Goal: Task Accomplishment & Management: Manage account settings

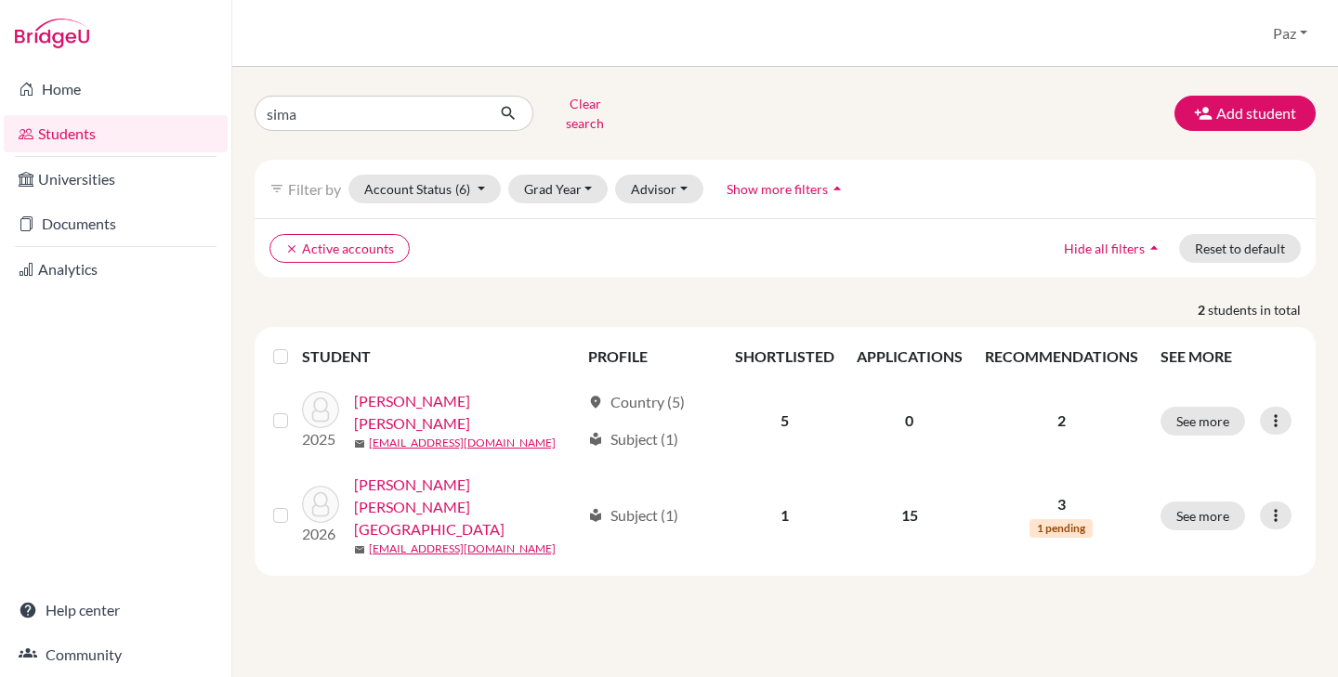
type input "siman"
click button "submit" at bounding box center [508, 113] width 49 height 35
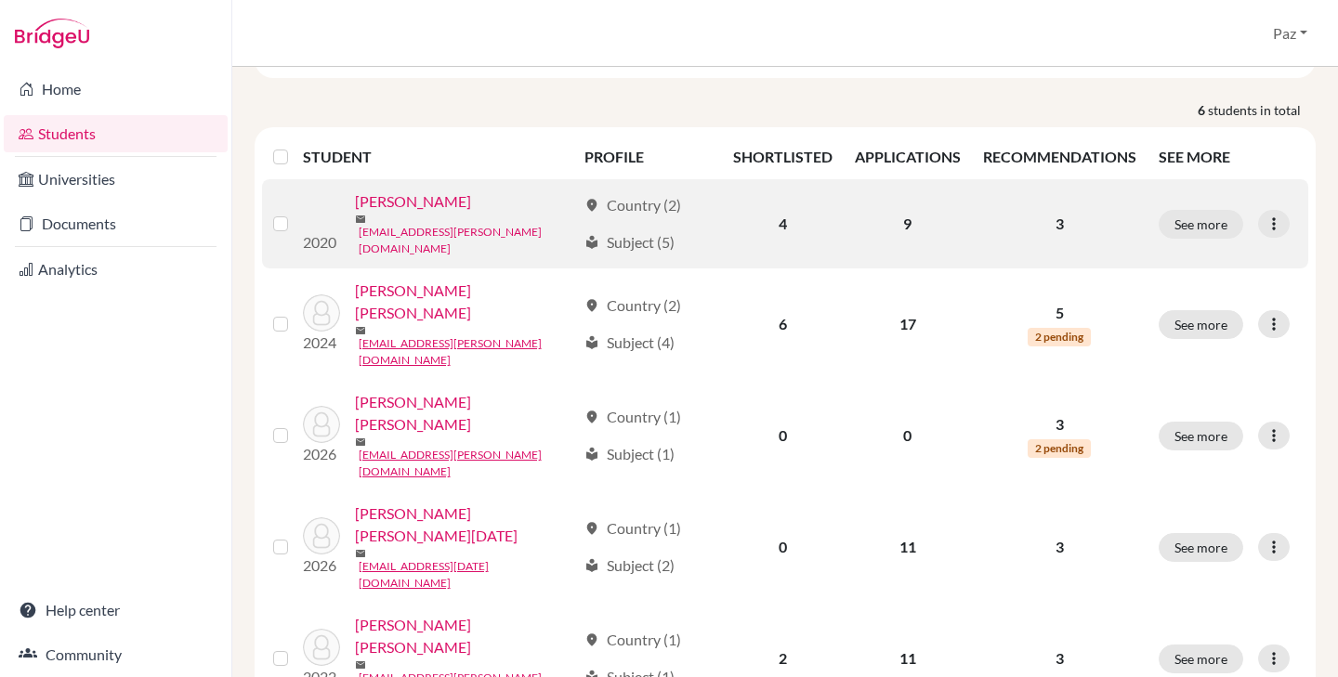
scroll to position [231, 0]
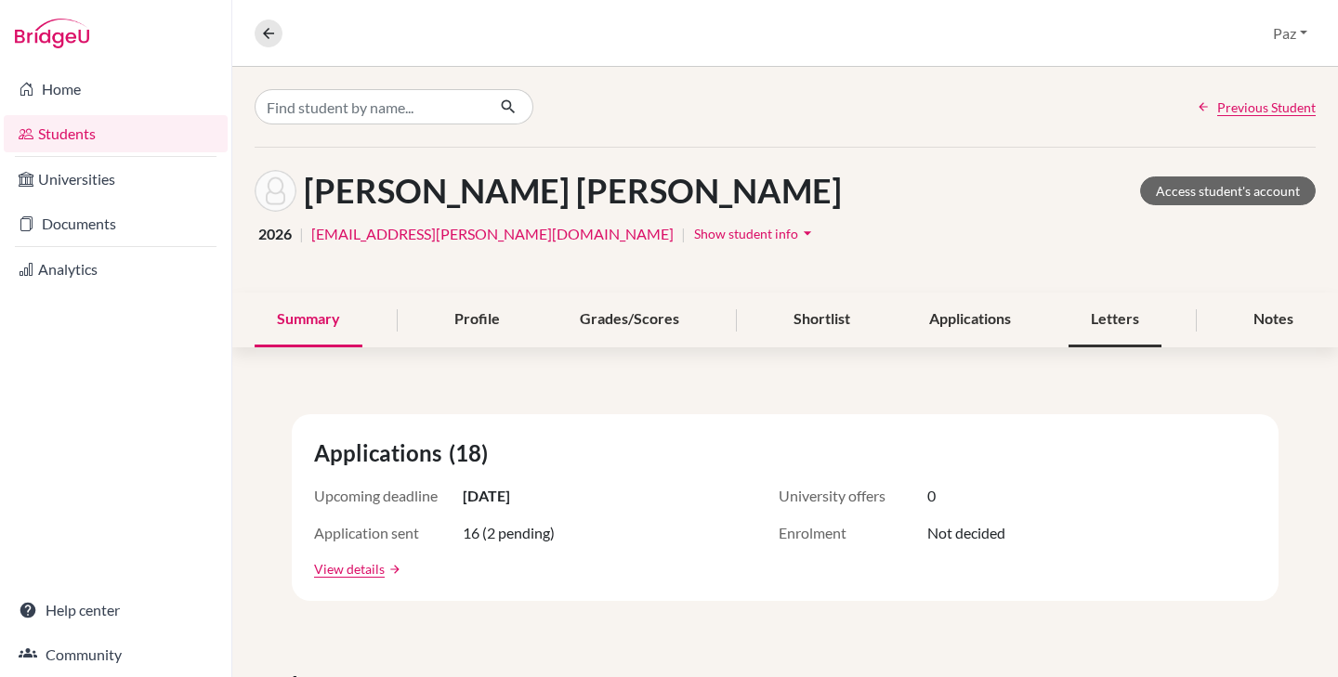
click at [1095, 306] on div "Letters" at bounding box center [1115, 320] width 93 height 55
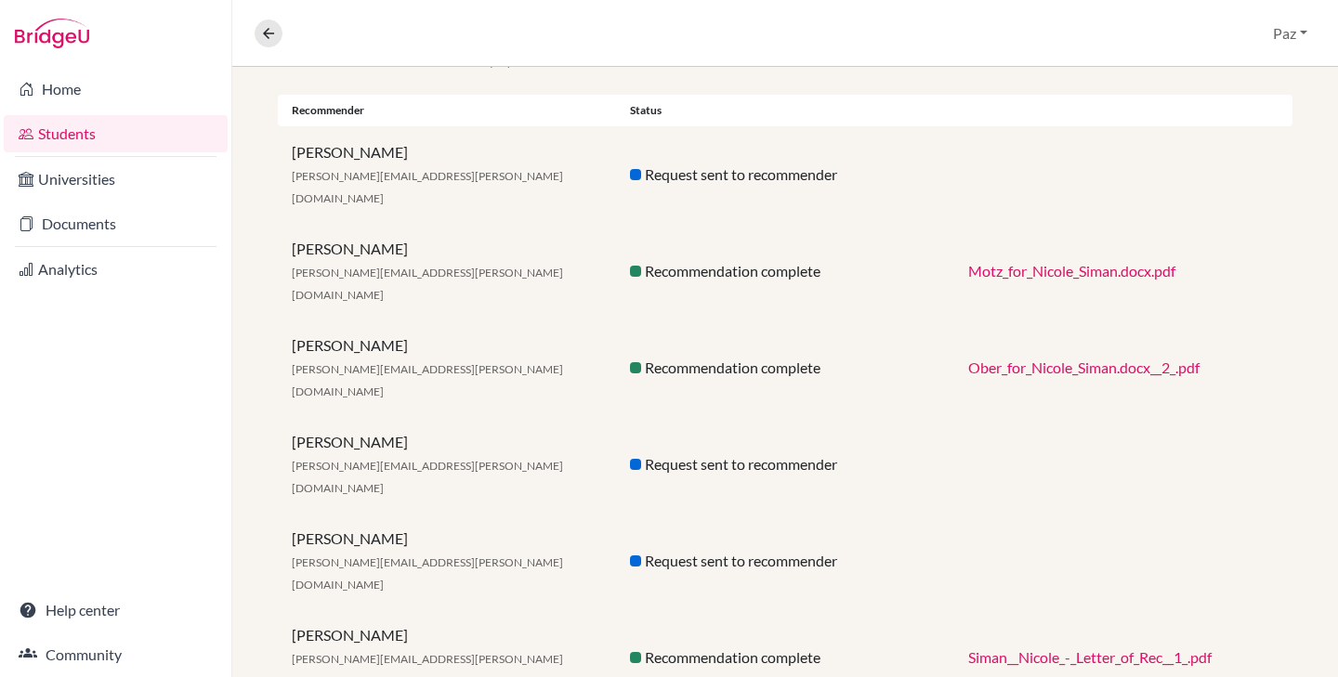
scroll to position [389, 0]
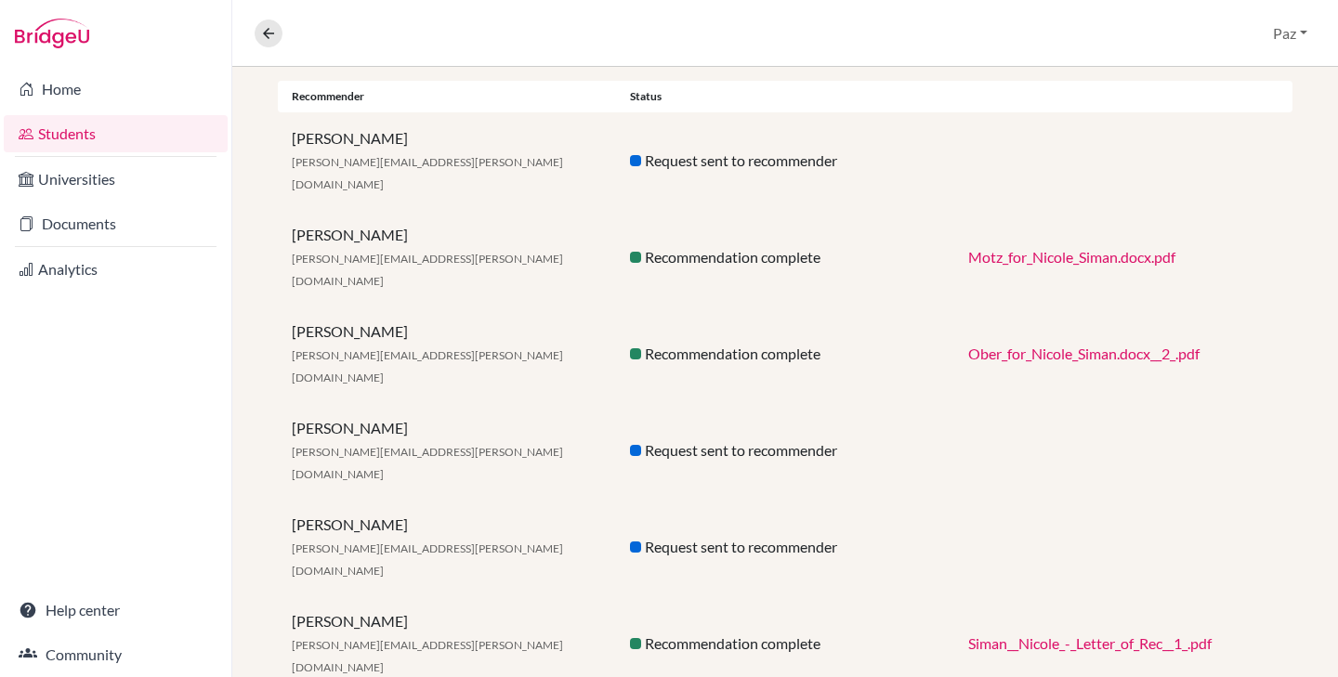
click at [1002, 635] on link "Siman__Nicole_-_Letter_of_Rec__1_.pdf" at bounding box center [1089, 644] width 243 height 18
click at [1088, 345] on link "Ober_for_Nicole_Siman.docx__2_.pdf" at bounding box center [1083, 354] width 231 height 18
click at [1077, 248] on link "Motz_for_Nicole_Siman.docx.pdf" at bounding box center [1071, 257] width 207 height 18
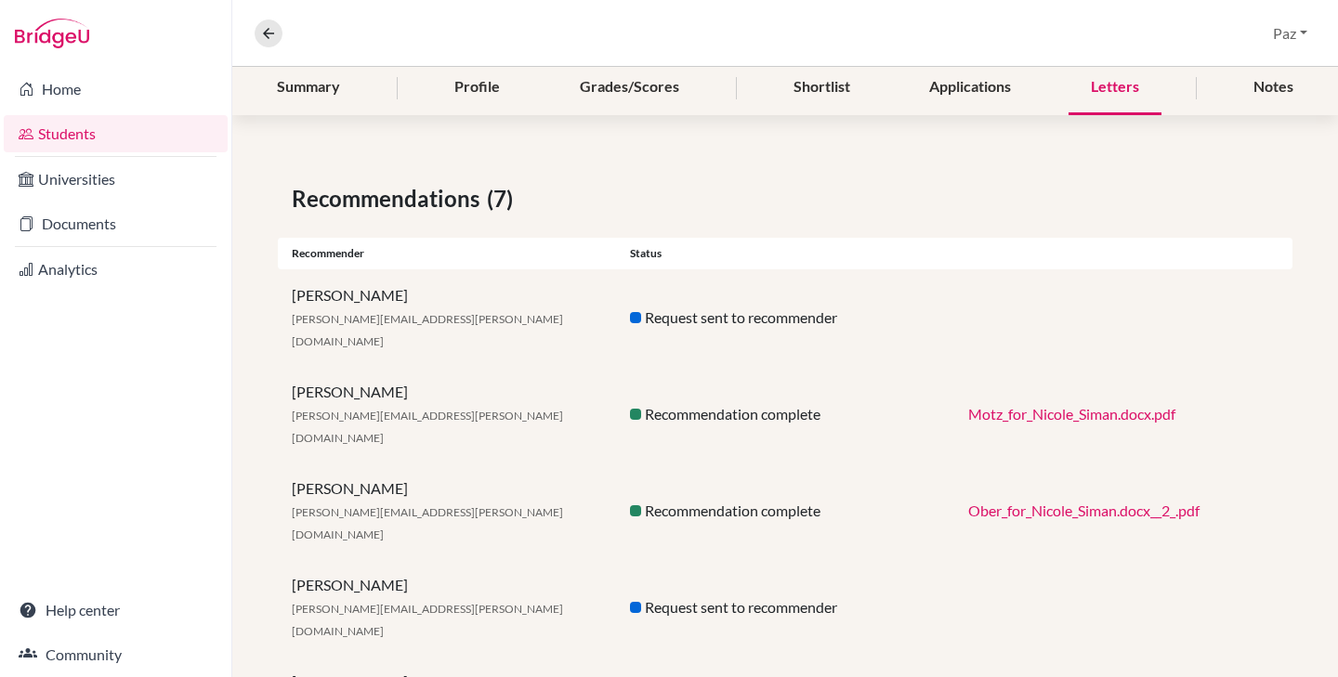
scroll to position [0, 0]
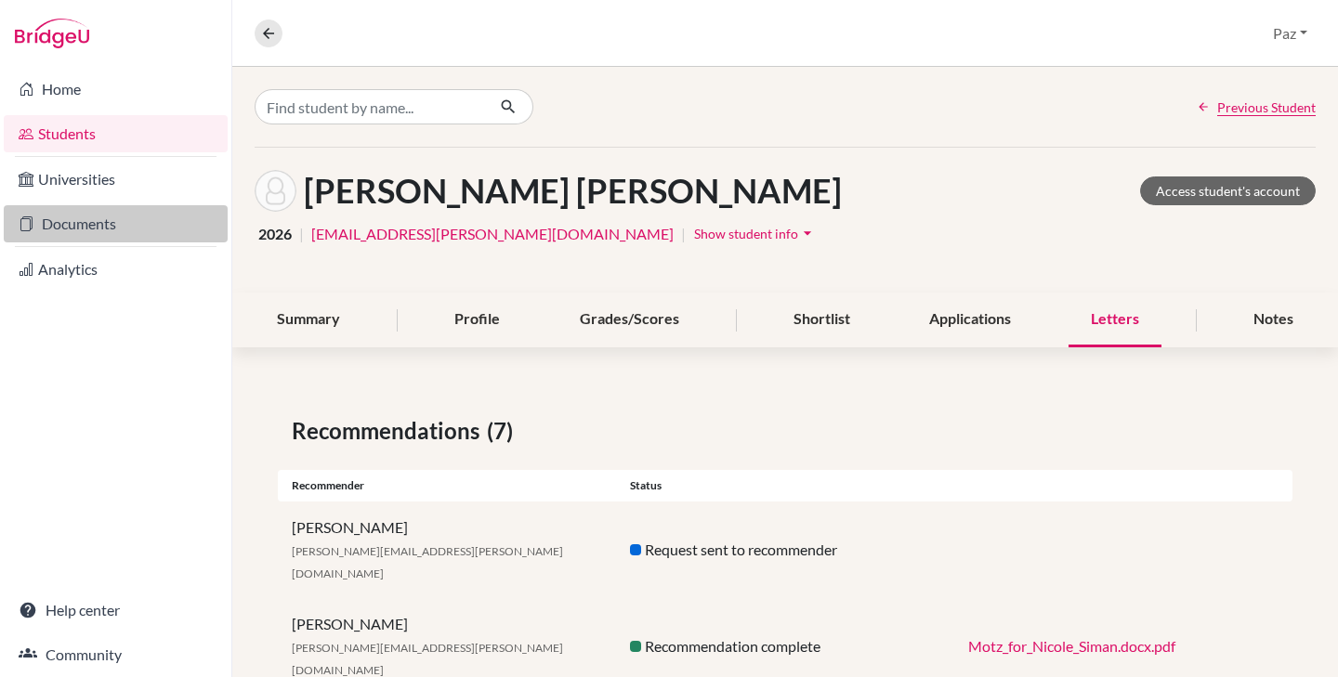
click at [57, 228] on link "Documents" at bounding box center [116, 223] width 224 height 37
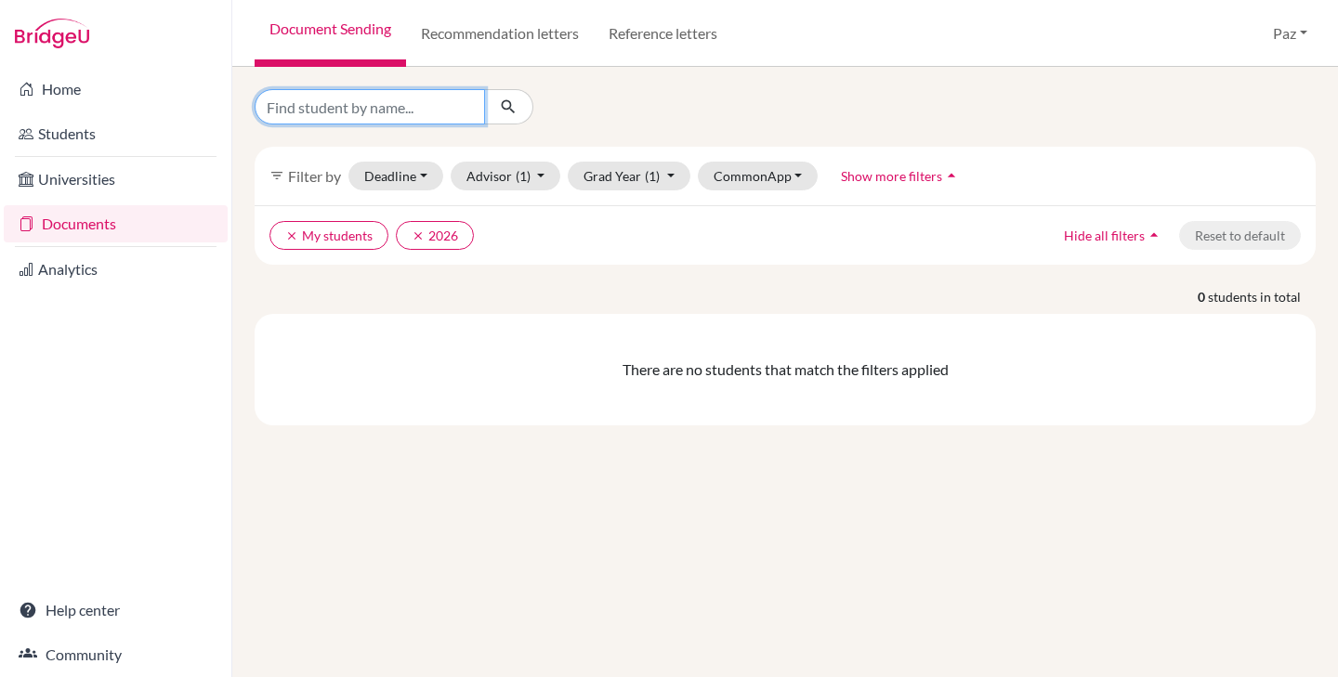
click at [328, 118] on input "Find student by name..." at bounding box center [370, 106] width 230 height 35
type input "siman"
click button "submit" at bounding box center [508, 106] width 49 height 35
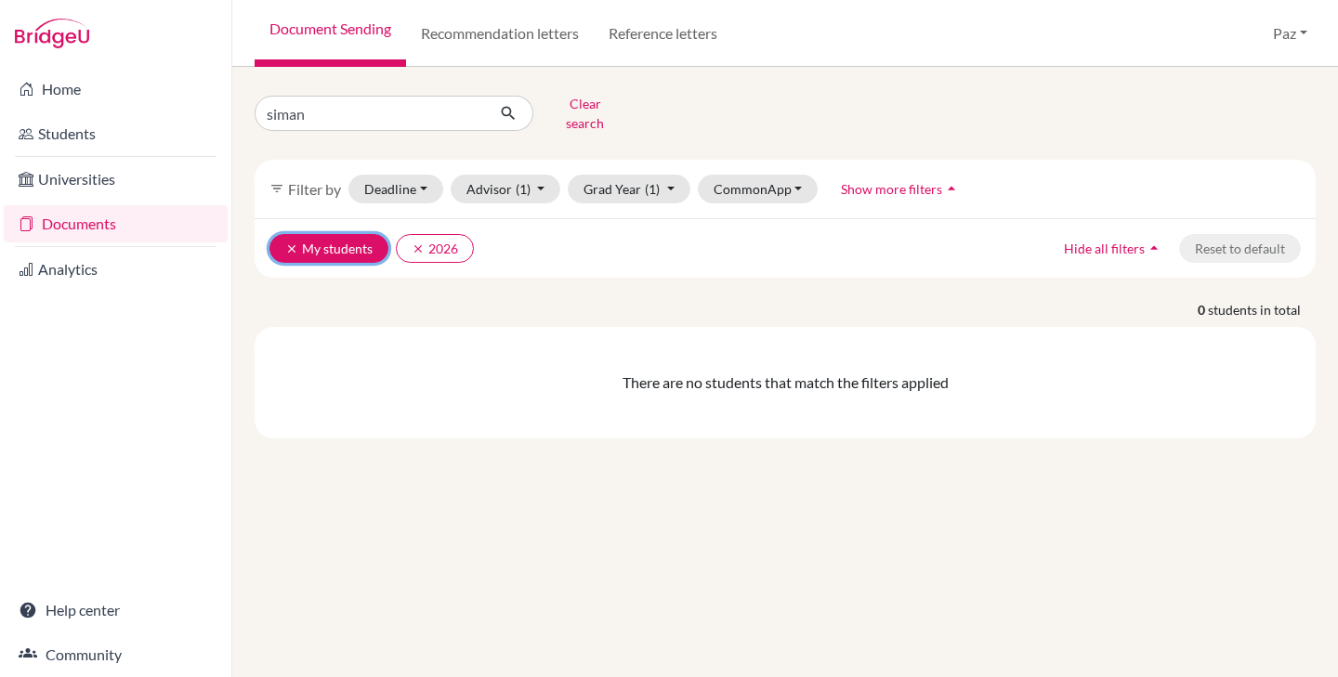
click at [291, 243] on icon "clear" at bounding box center [291, 249] width 13 height 13
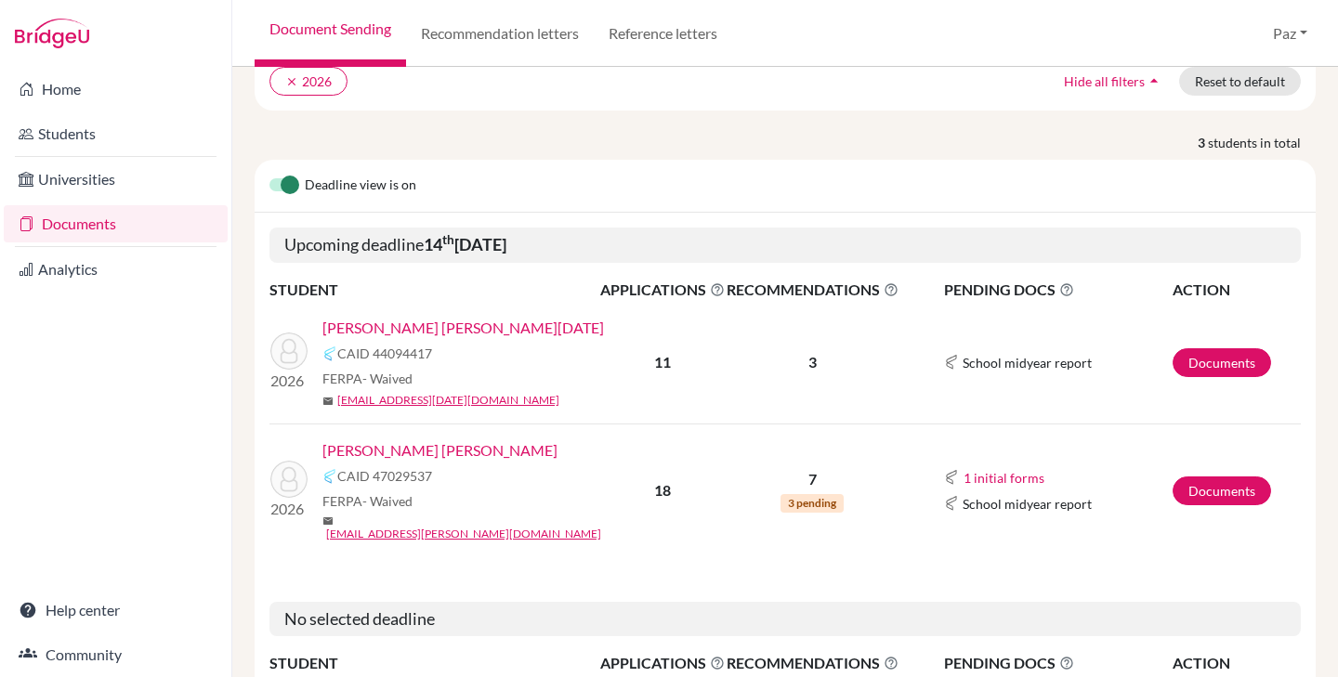
scroll to position [169, 0]
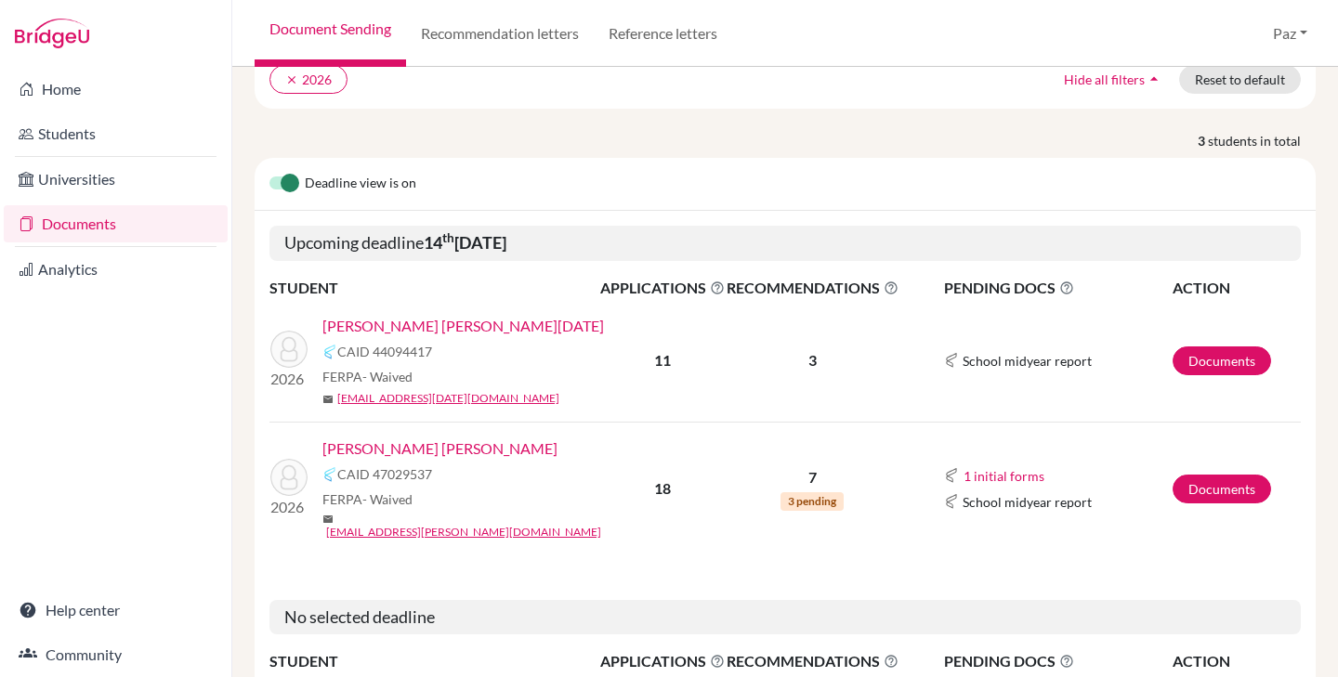
click at [420, 438] on link "[PERSON_NAME] [PERSON_NAME]" at bounding box center [439, 449] width 235 height 22
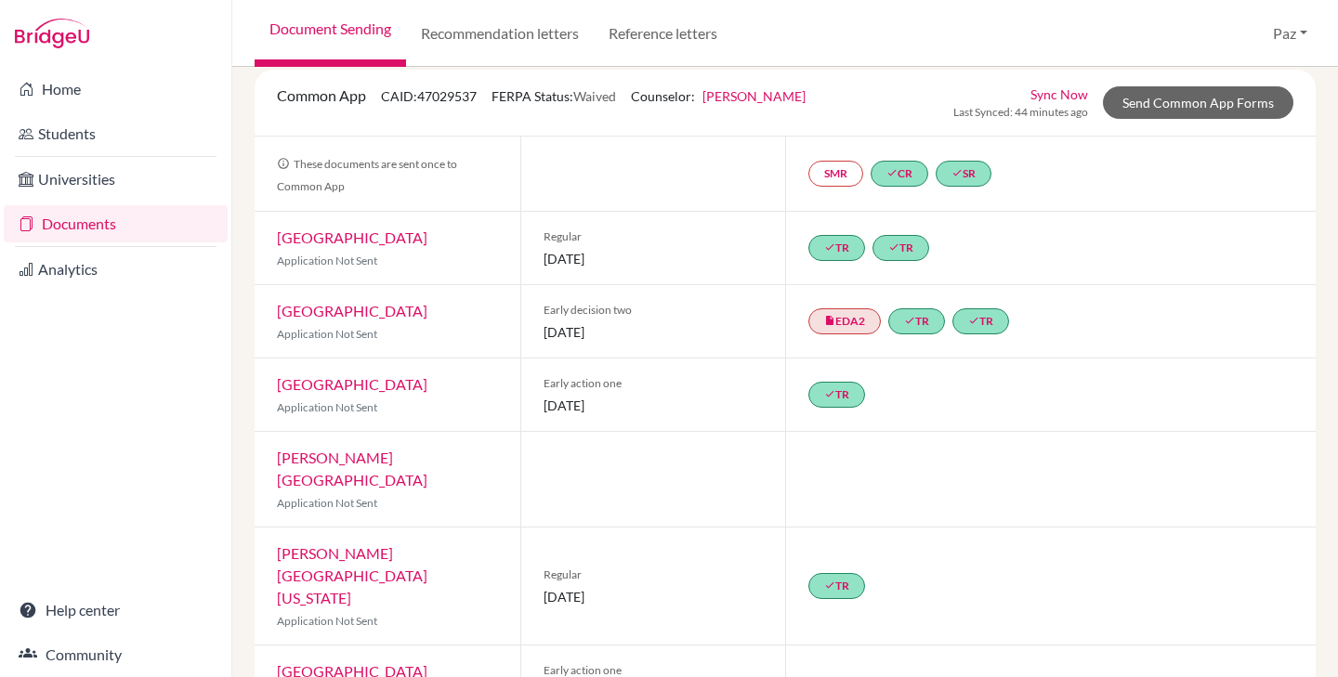
scroll to position [116, 0]
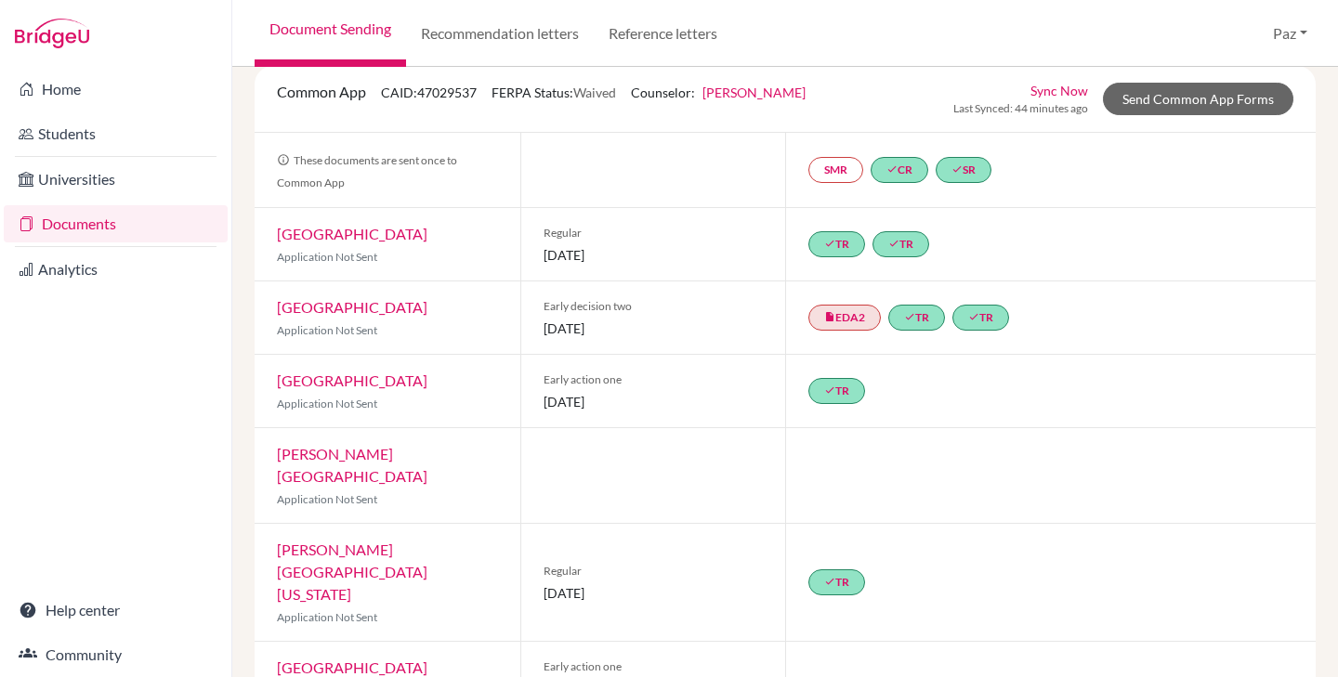
click at [1017, 230] on div "done TR done TR" at bounding box center [1050, 244] width 531 height 72
click at [846, 241] on link "done TR" at bounding box center [836, 244] width 57 height 26
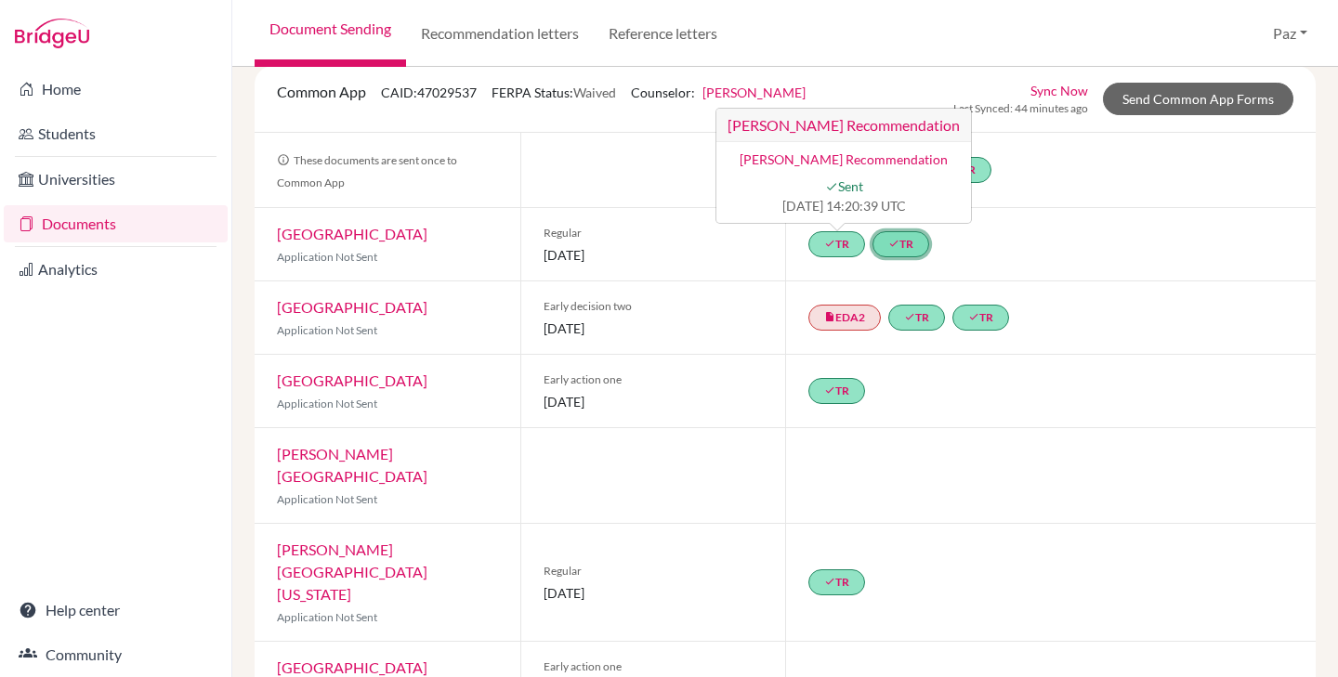
click at [904, 248] on link "done TR" at bounding box center [900, 244] width 57 height 26
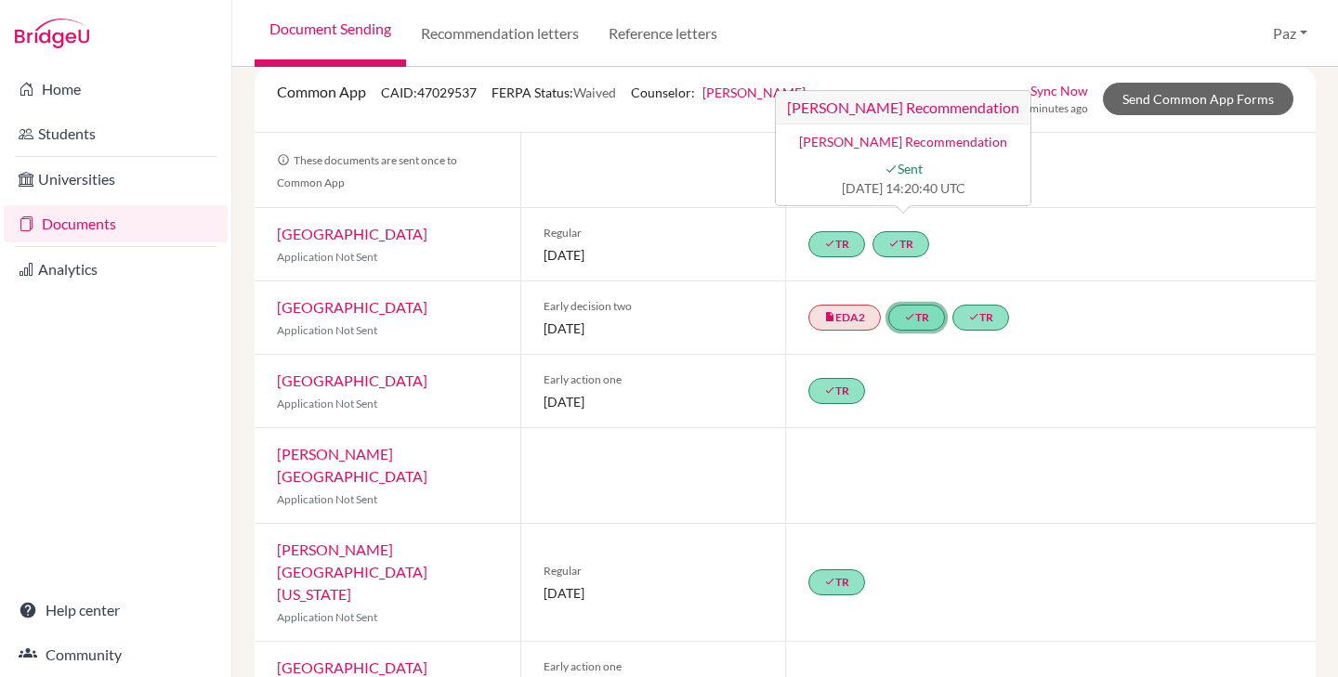
click at [913, 318] on icon "done" at bounding box center [909, 316] width 11 height 11
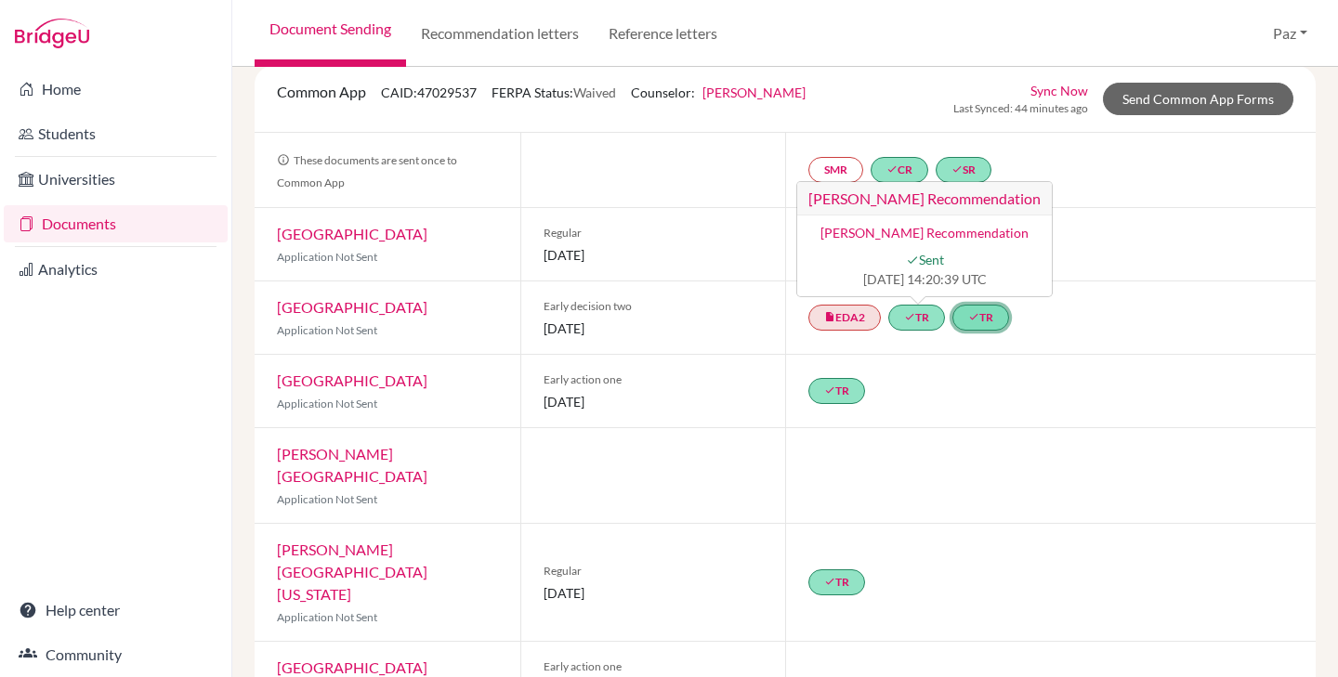
click at [979, 317] on icon "done" at bounding box center [973, 316] width 11 height 11
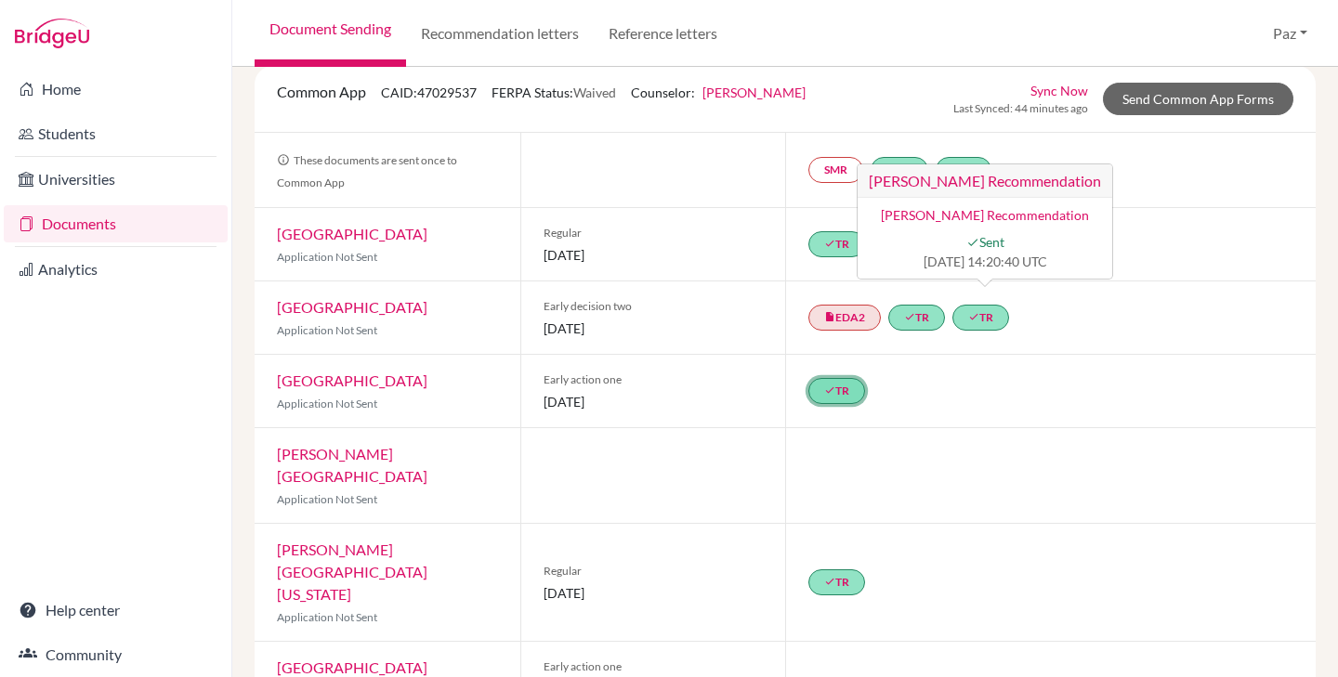
click at [835, 387] on link "done TR" at bounding box center [836, 391] width 57 height 26
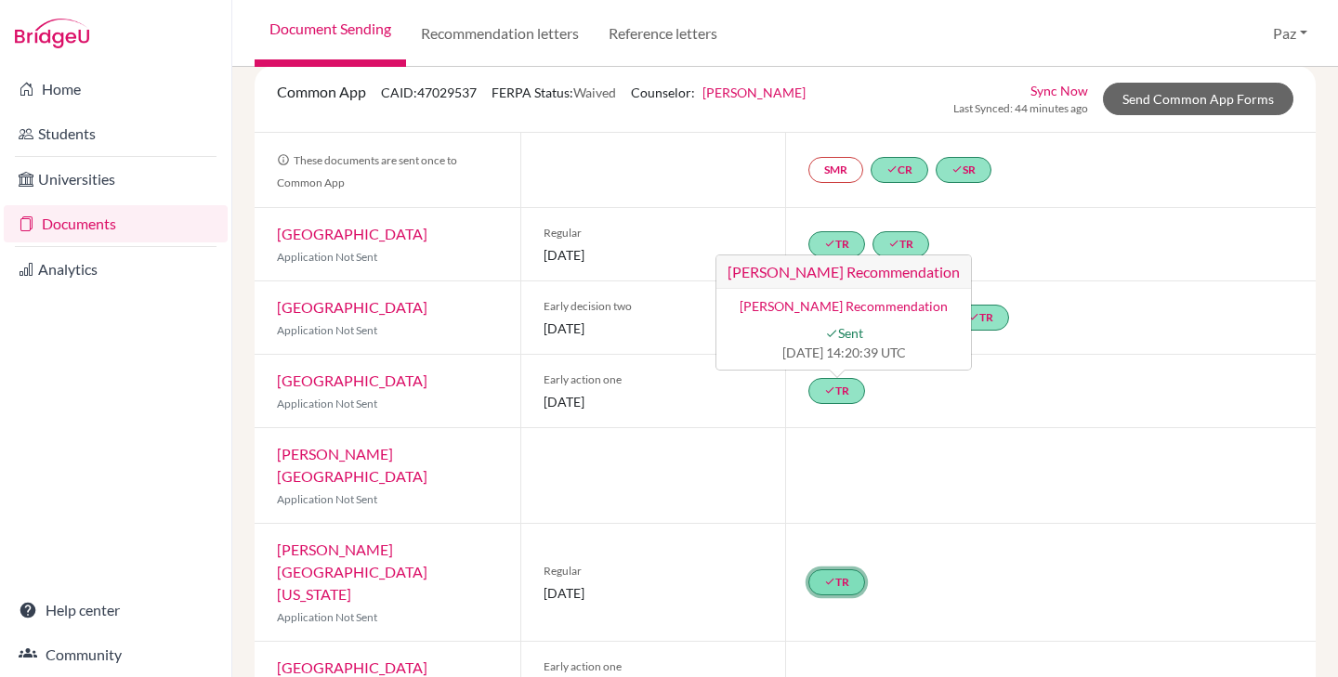
click at [830, 576] on icon "done" at bounding box center [829, 581] width 11 height 11
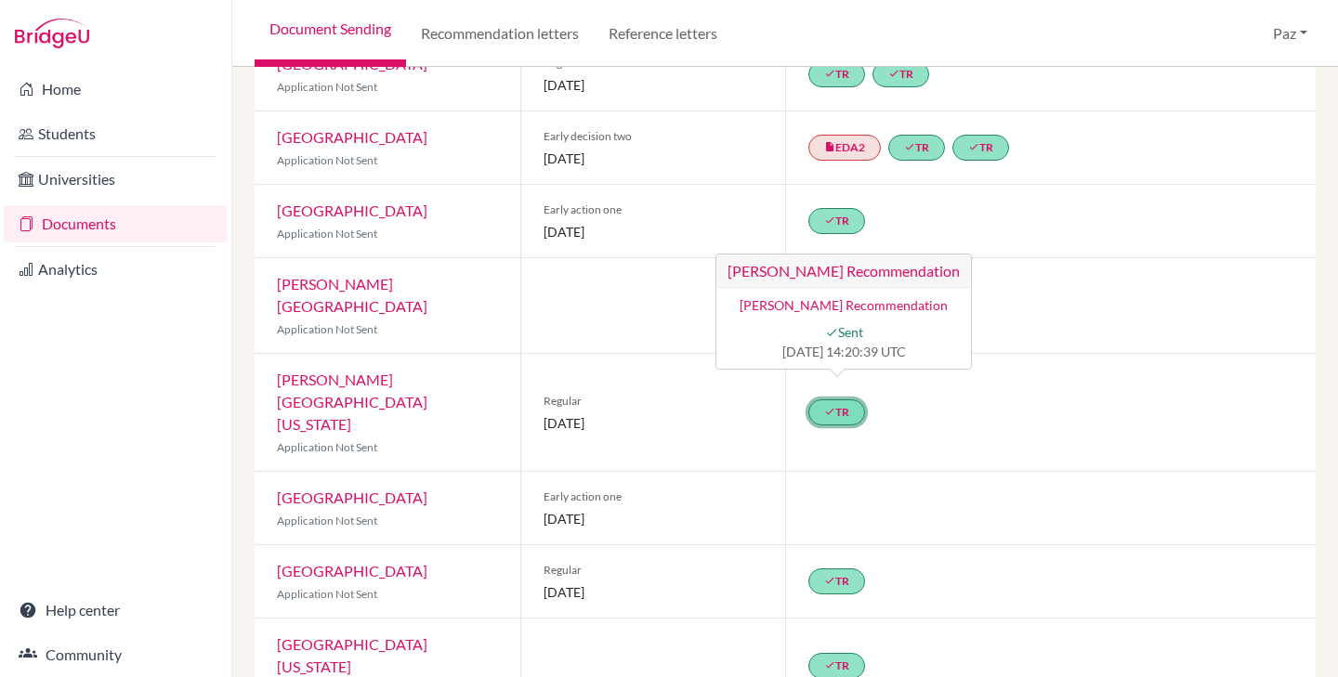
scroll to position [309, 0]
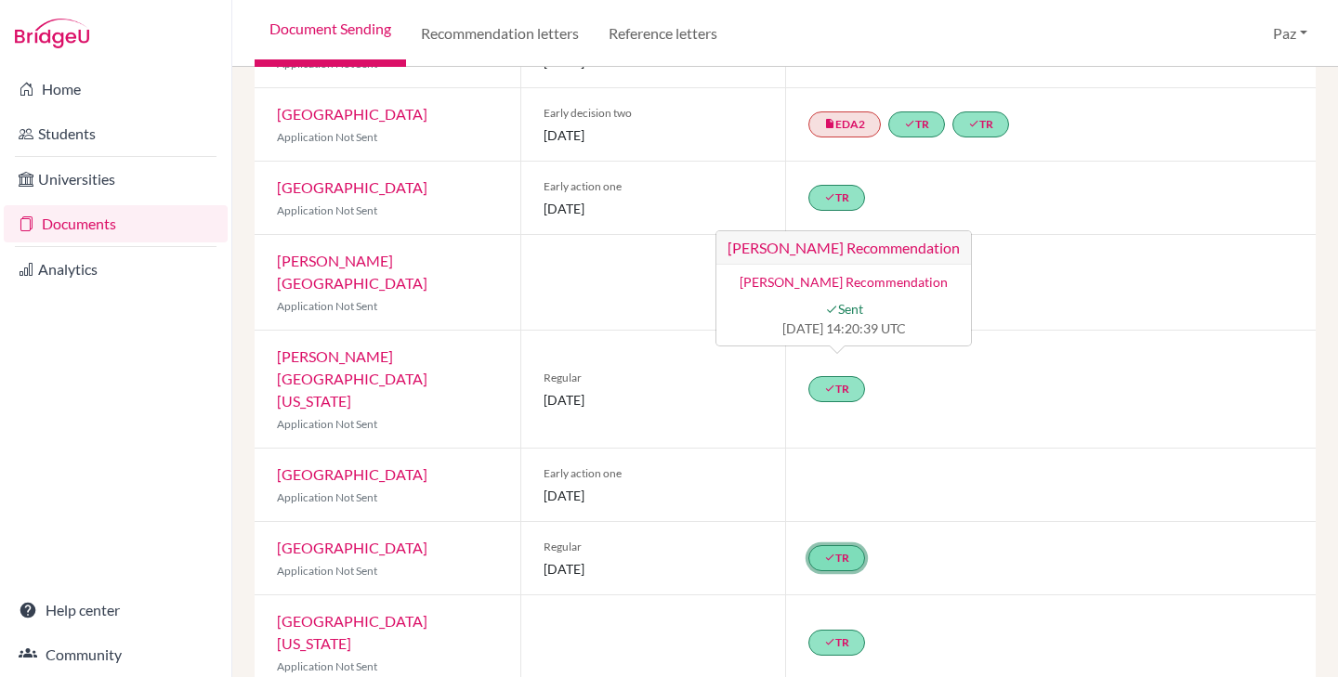
click at [839, 545] on link "done TR" at bounding box center [836, 558] width 57 height 26
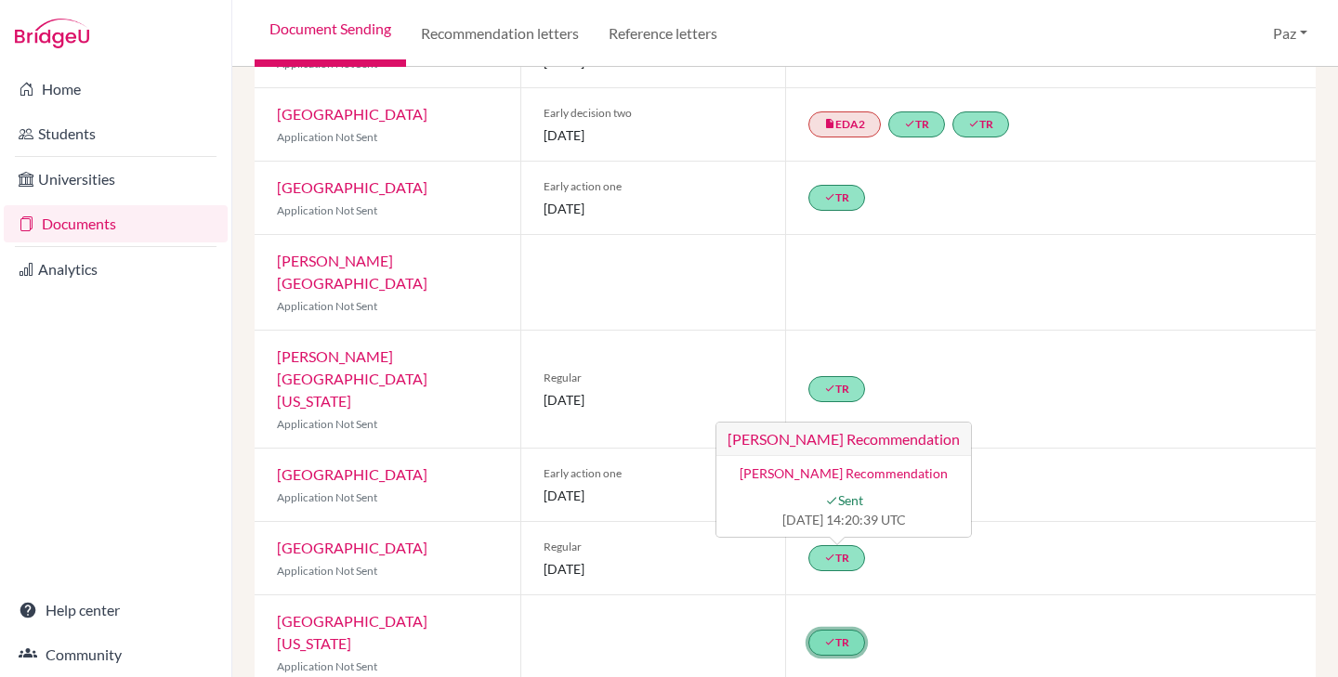
click at [839, 630] on link "done TR" at bounding box center [836, 643] width 57 height 26
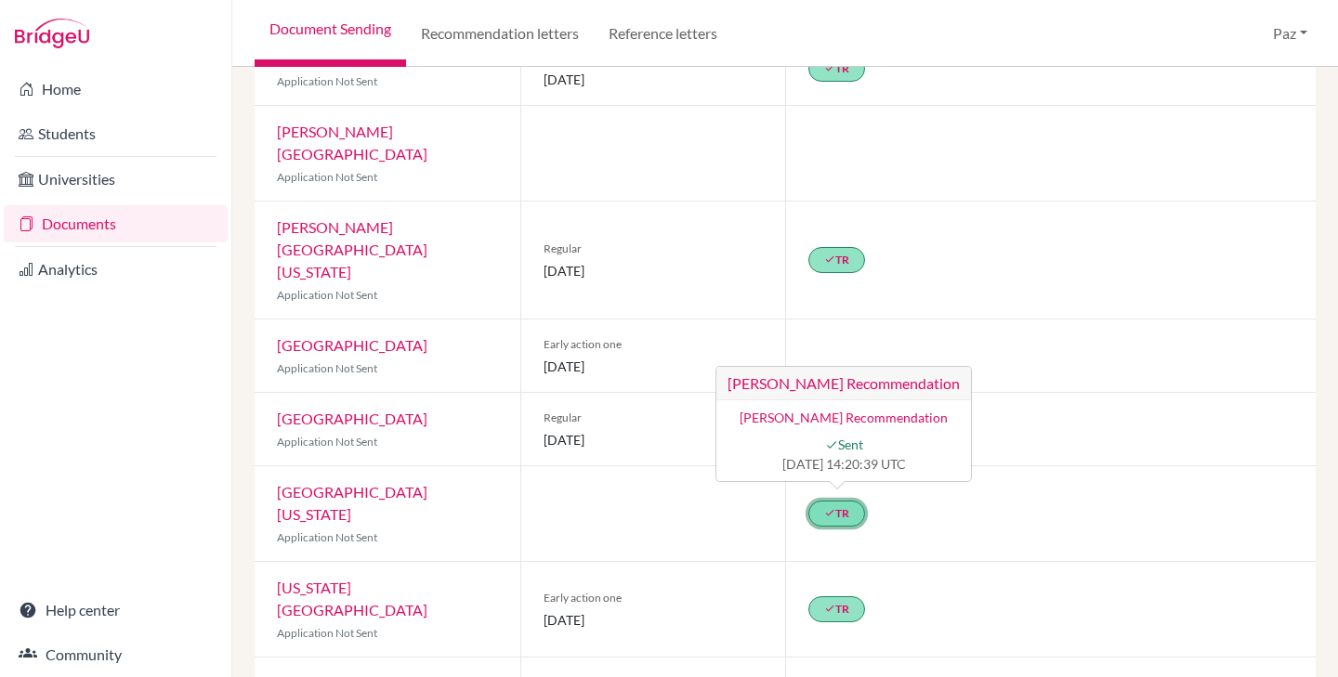
scroll to position [456, 0]
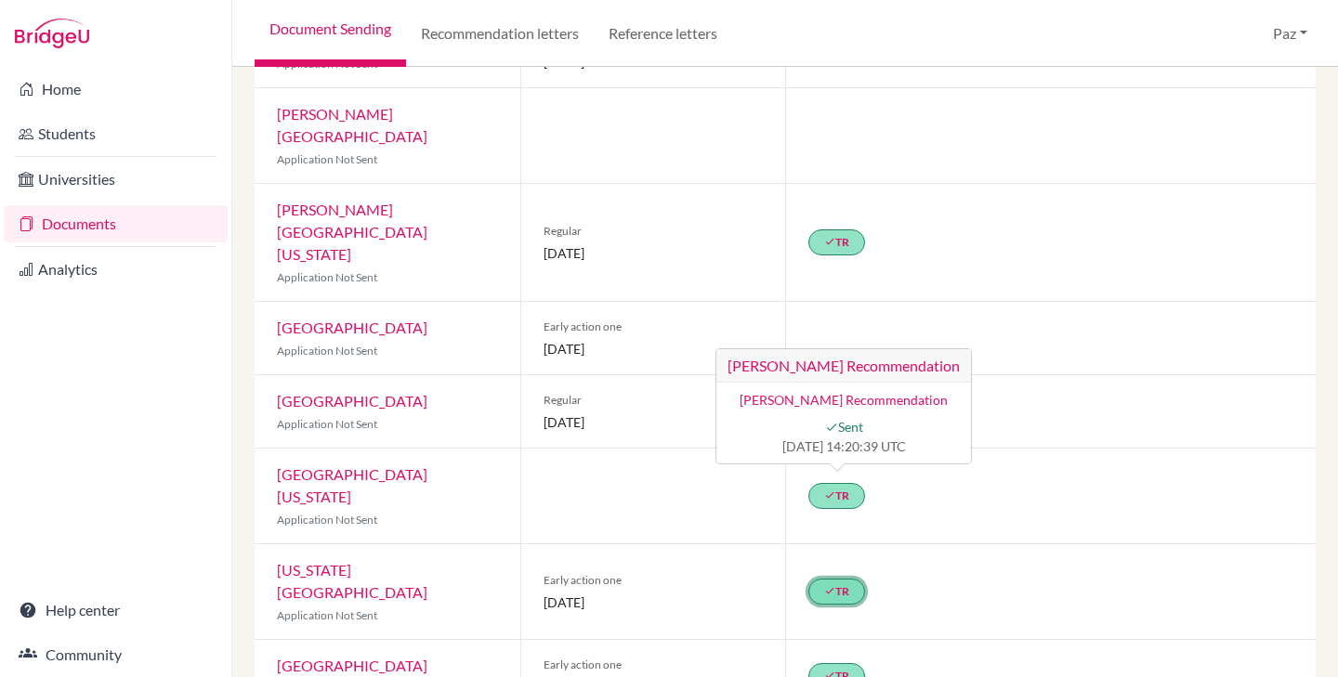
click at [847, 579] on link "done TR" at bounding box center [836, 592] width 57 height 26
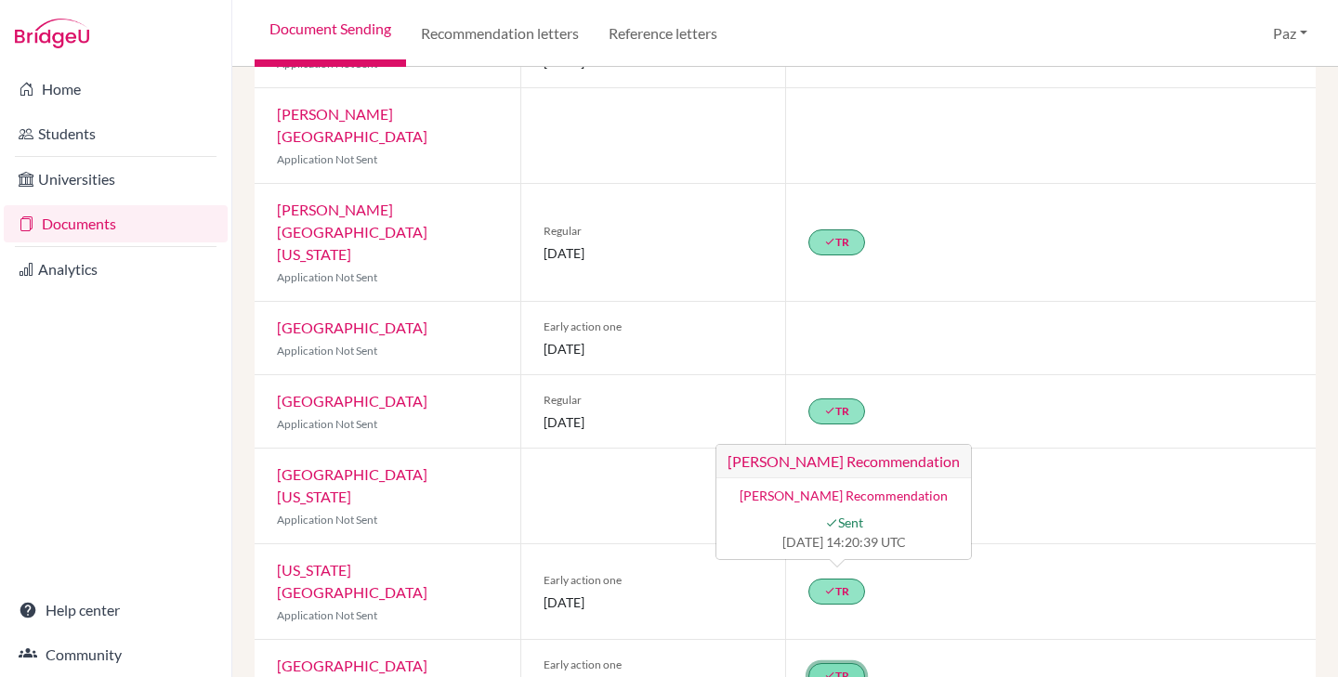
click at [846, 663] on link "done TR" at bounding box center [836, 676] width 57 height 26
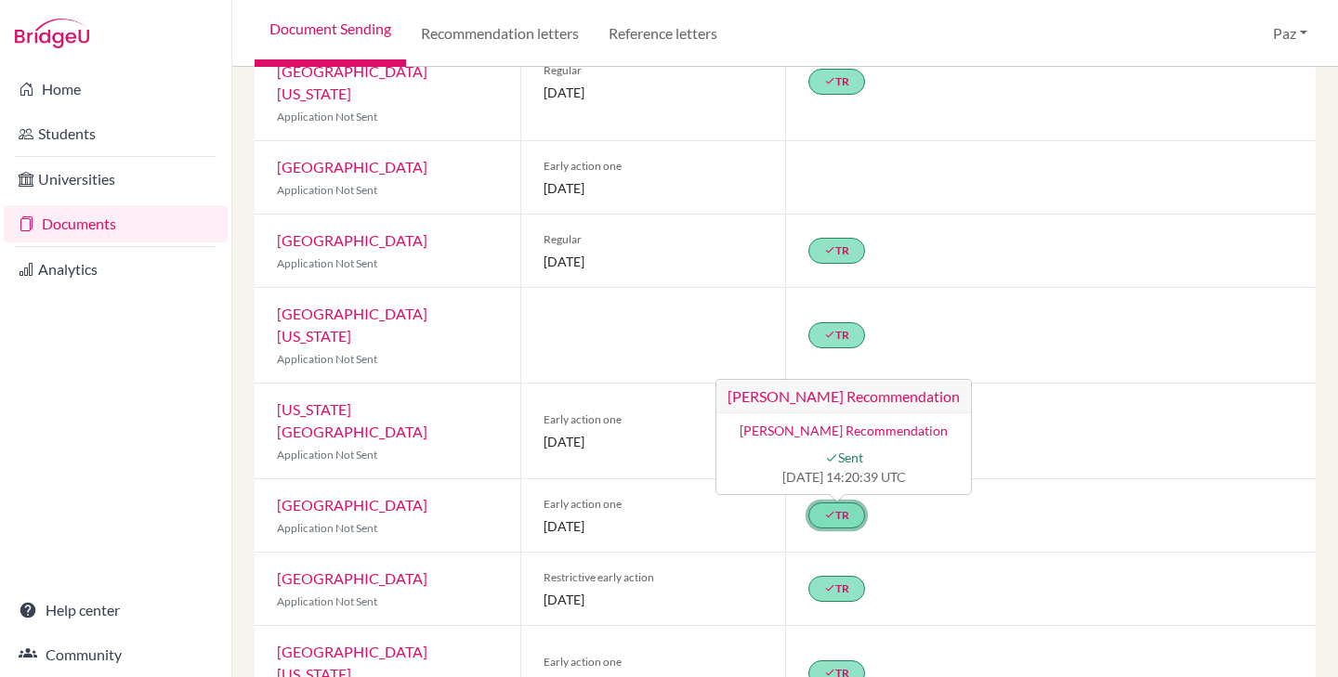
scroll to position [643, 0]
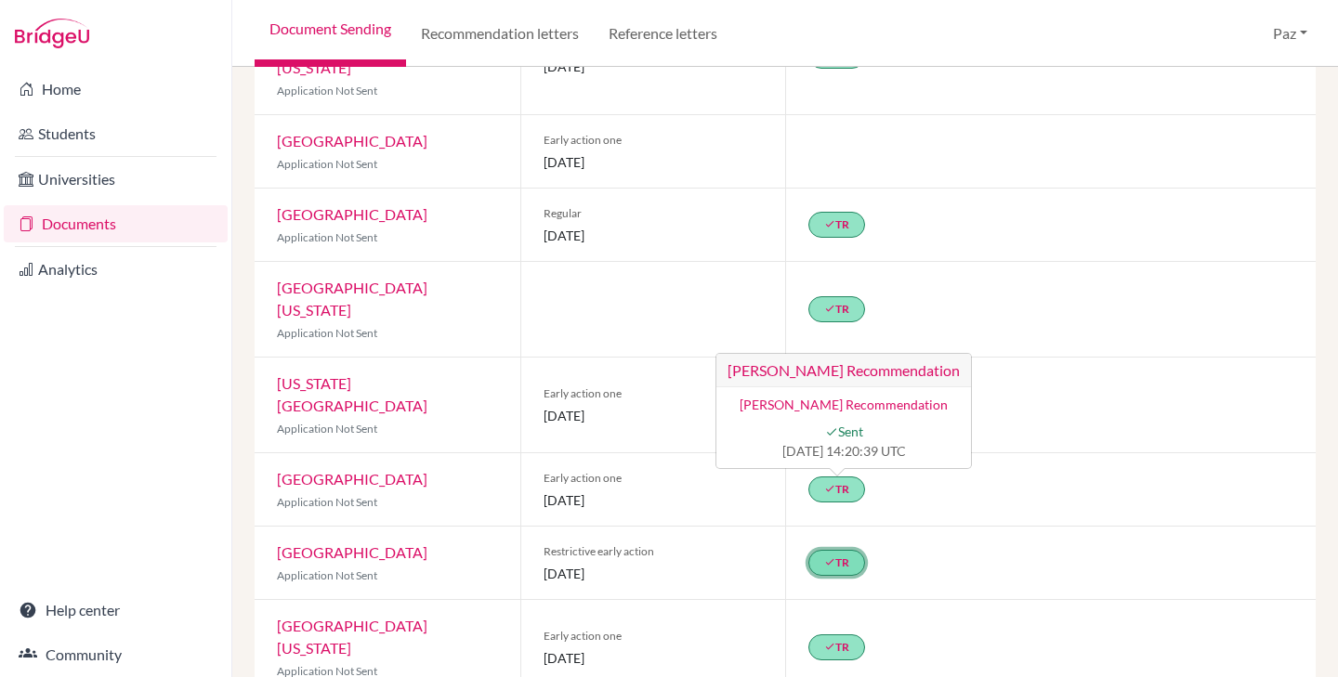
click at [846, 550] on link "done TR" at bounding box center [836, 563] width 57 height 26
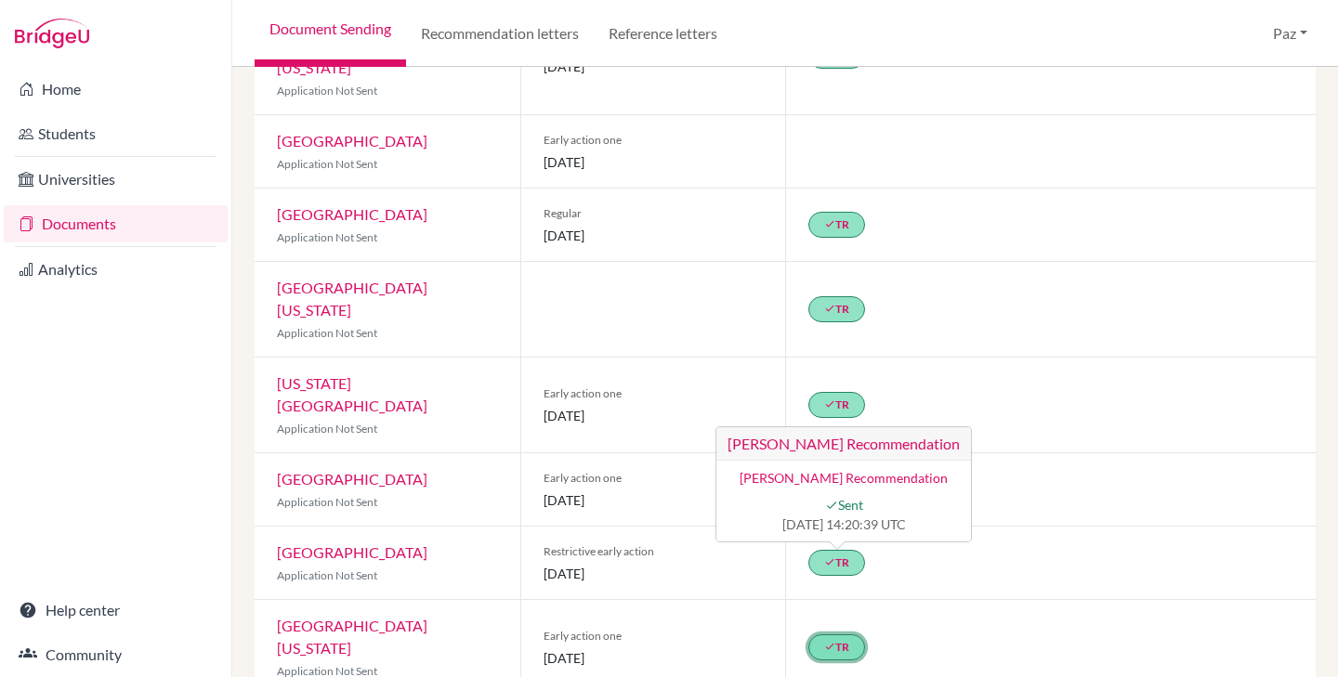
click at [840, 635] on link "done TR" at bounding box center [836, 648] width 57 height 26
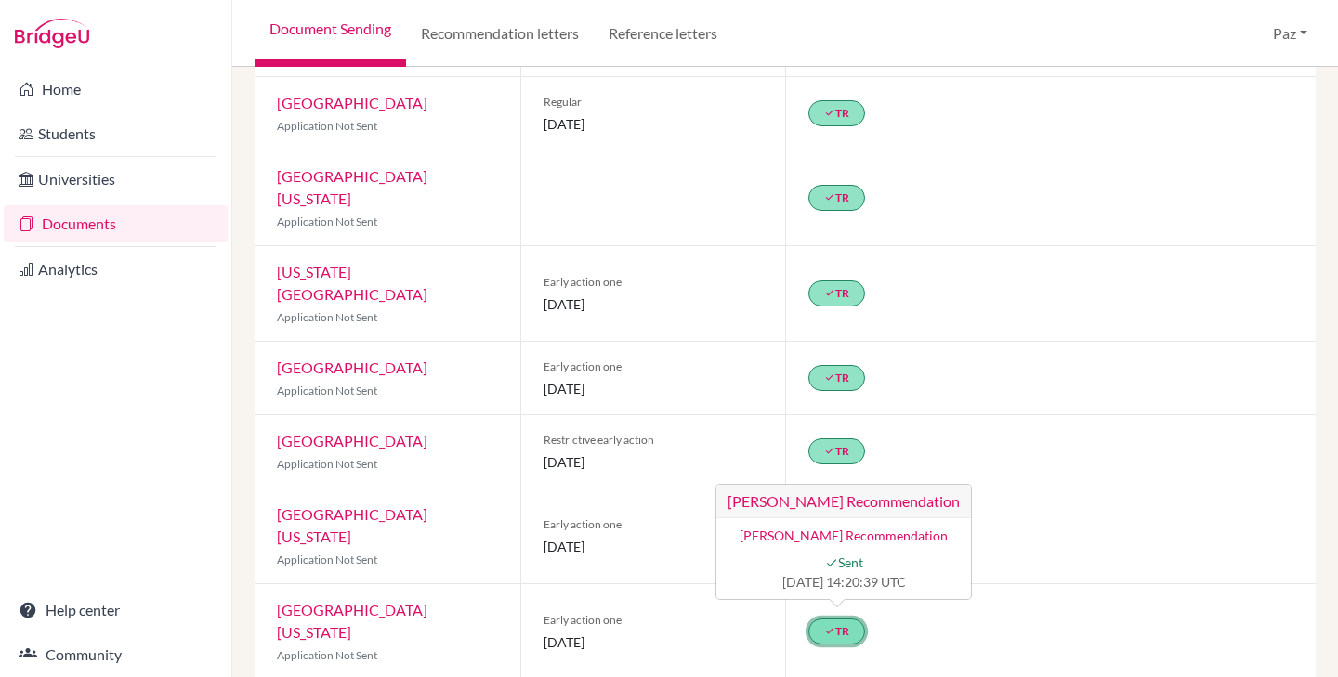
scroll to position [878, 0]
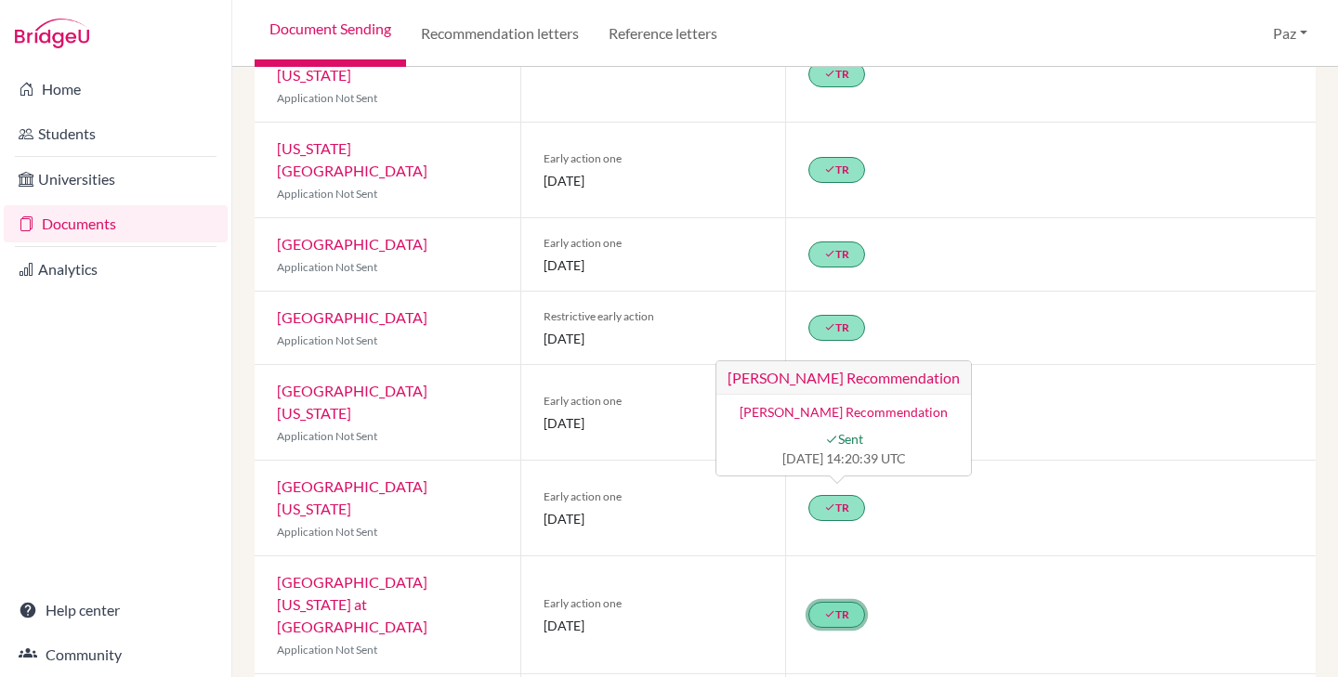
click at [843, 602] on link "done TR" at bounding box center [836, 615] width 57 height 26
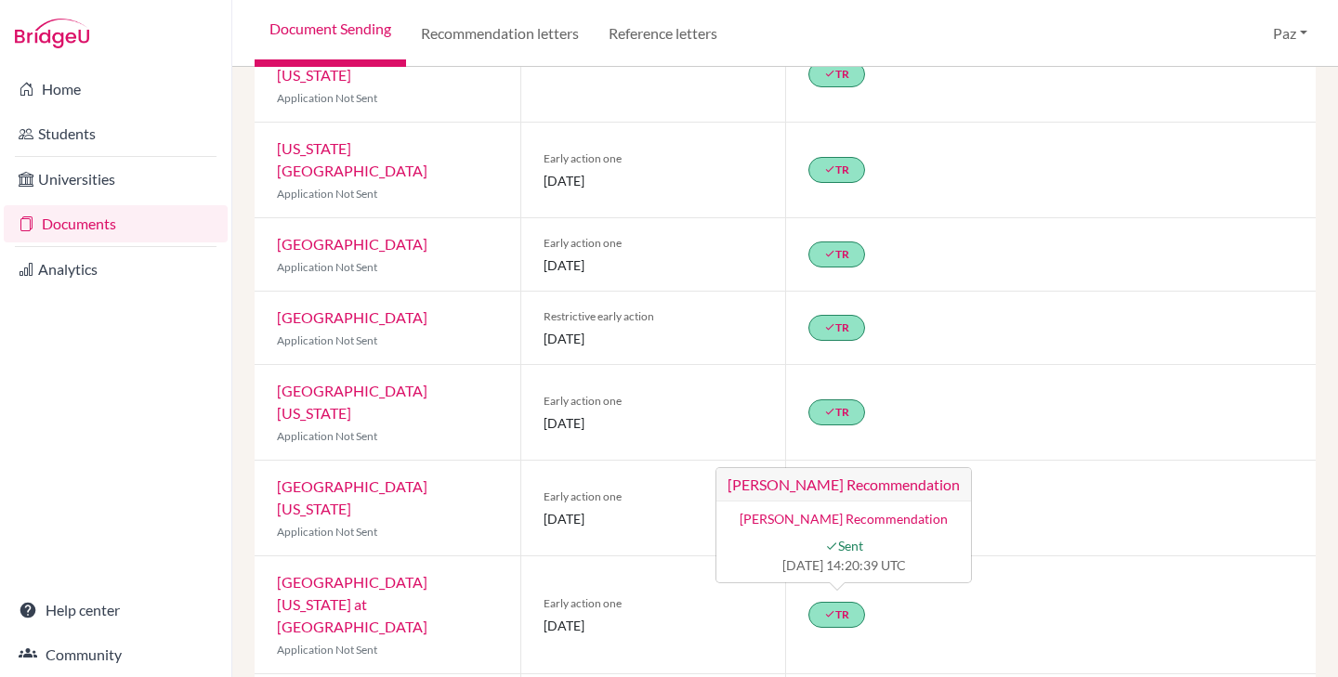
click at [1073, 557] on div "done TR Maxwell Ober’s Recommendation Maxwell Ober’s Recommendation done Sent 2…" at bounding box center [1050, 615] width 531 height 117
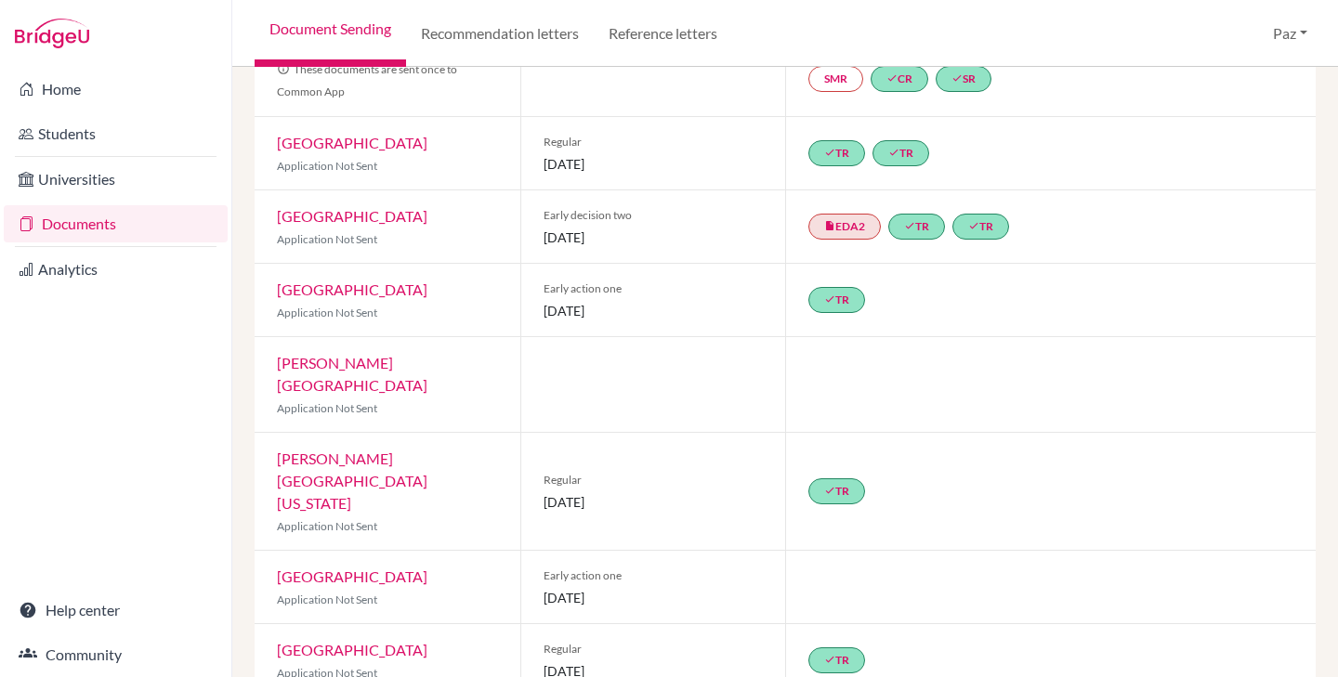
scroll to position [164, 0]
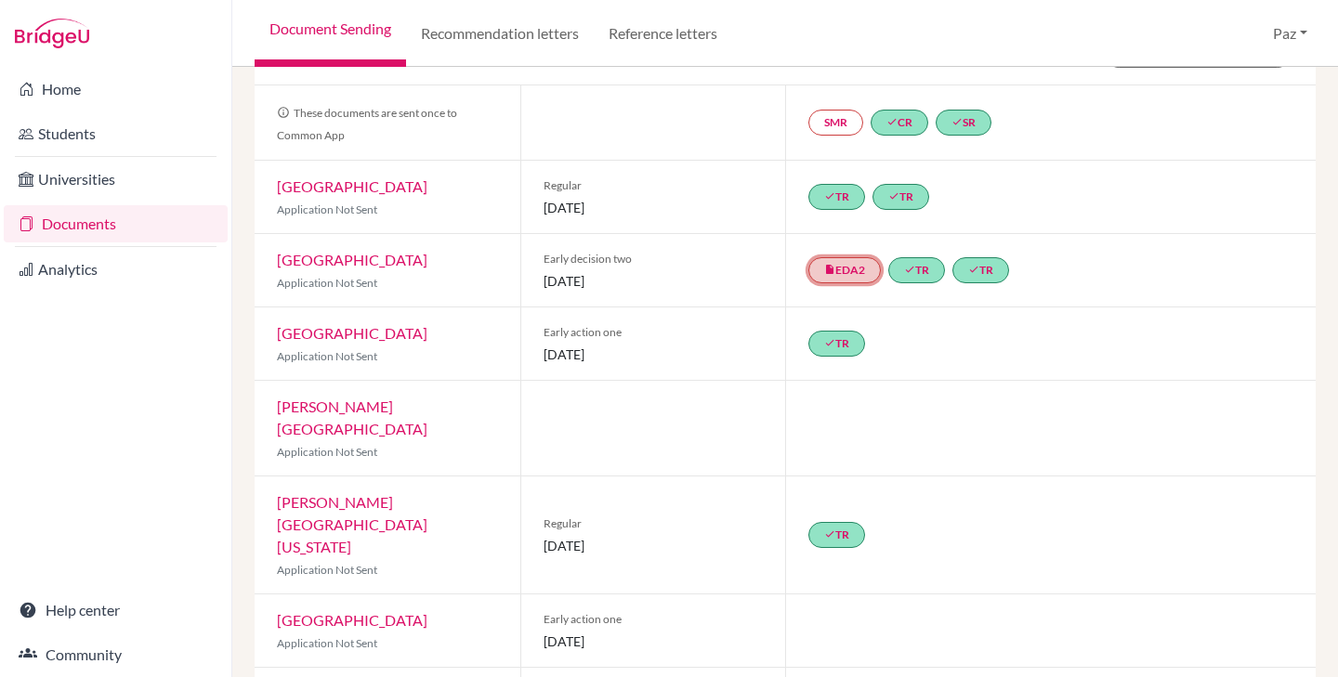
click at [845, 271] on link "insert_drive_file EDA2" at bounding box center [844, 270] width 72 height 26
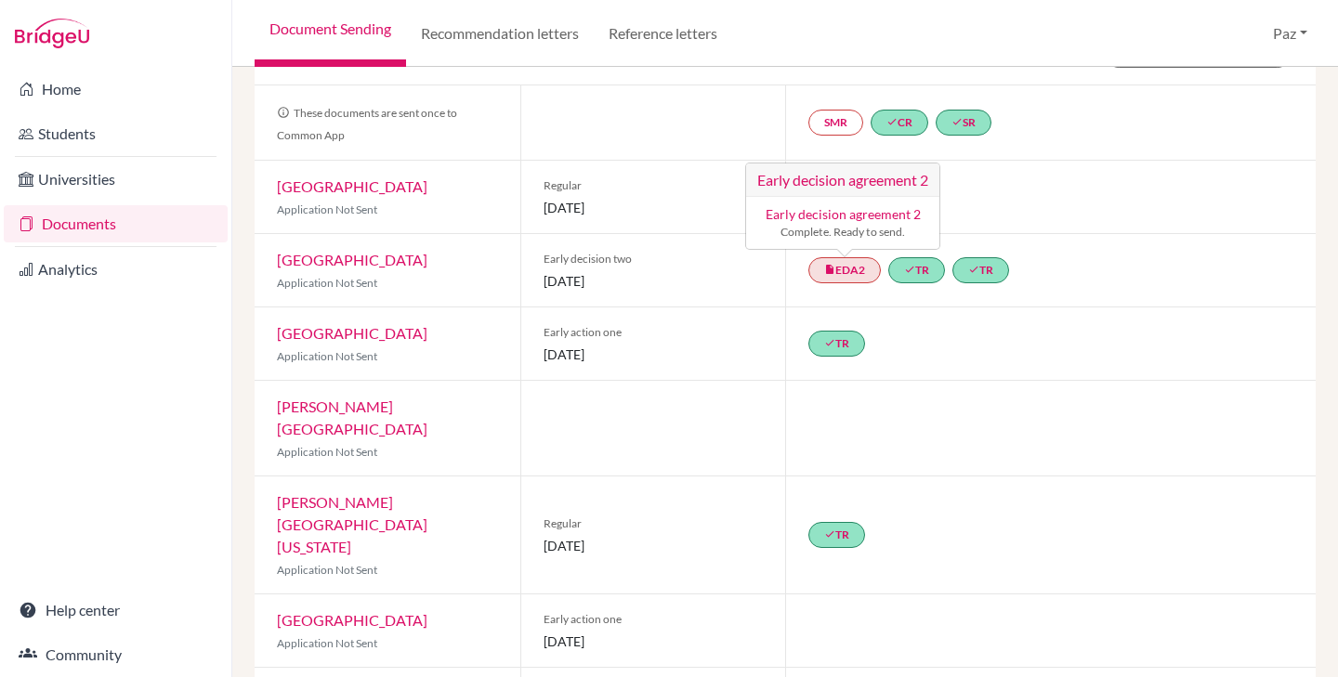
click at [1136, 243] on div "insert_drive_file EDA2 Early decision agreement 2 Early decision agreement 2 Co…" at bounding box center [1050, 270] width 531 height 72
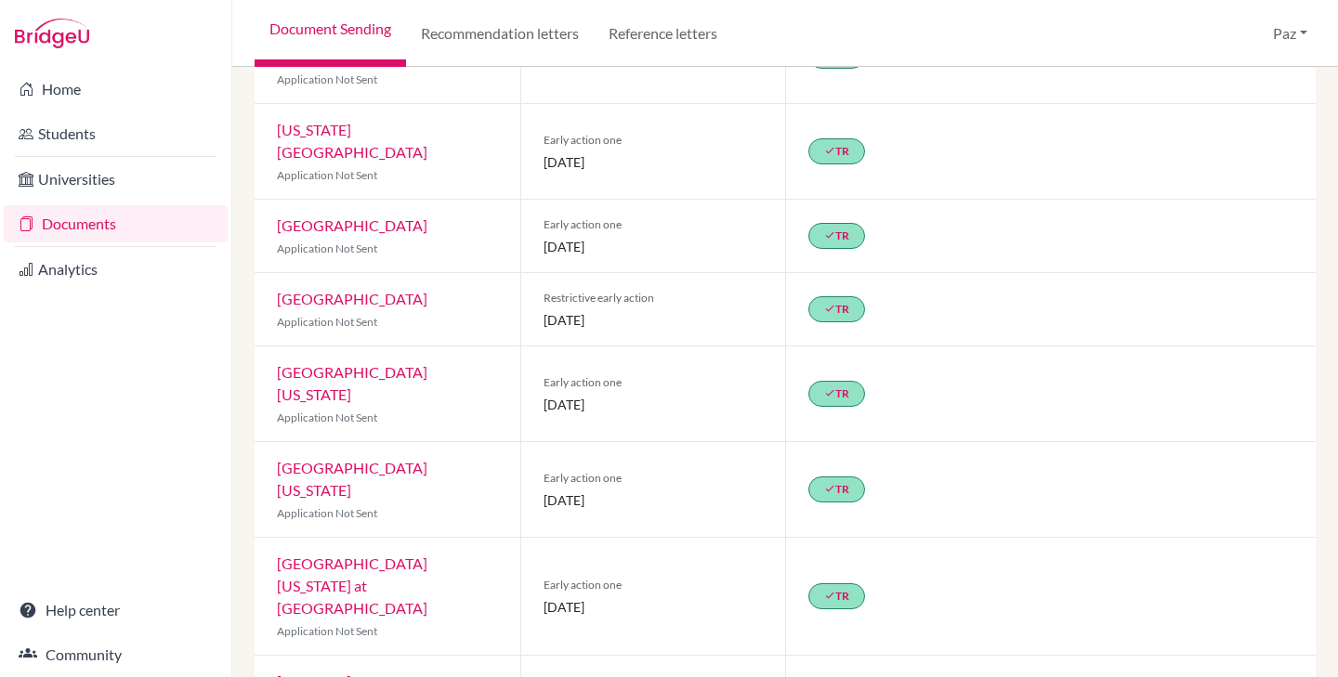
scroll to position [1016, 0]
